Goal: Obtain resource: Obtain resource

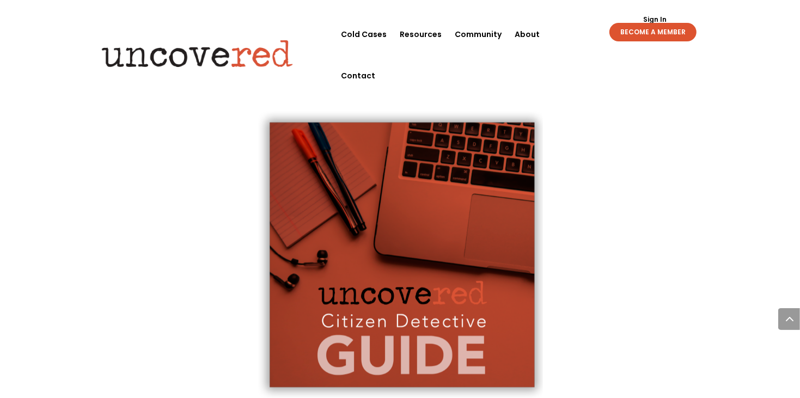
scroll to position [1655, 0]
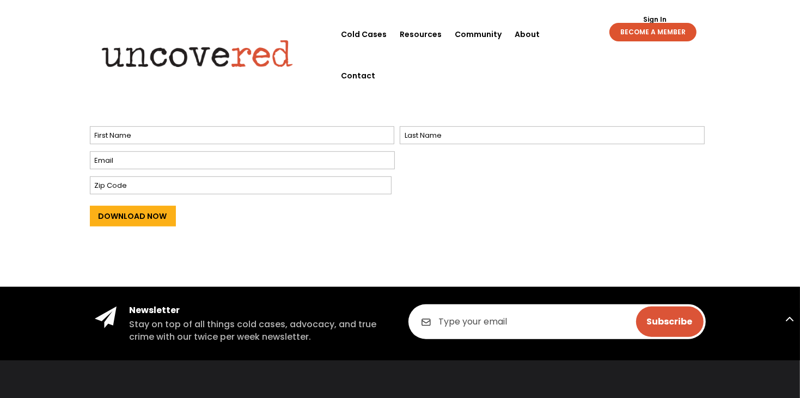
scroll to position [479, 0]
